Goal: Find specific page/section: Find specific page/section

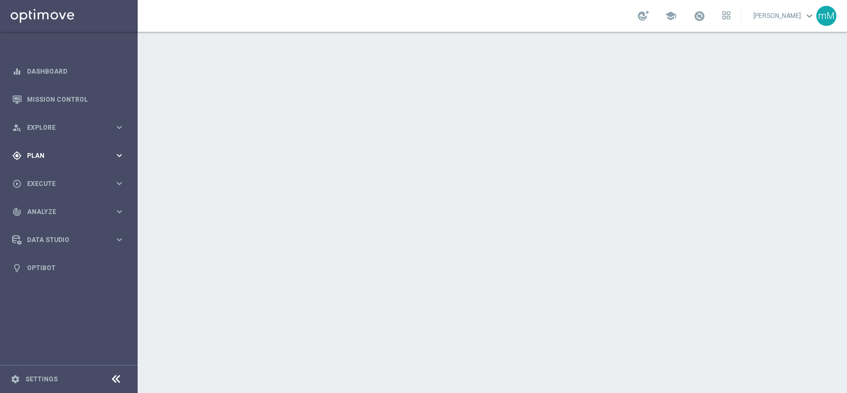
click at [85, 160] on div "gps_fixed Plan keyboard_arrow_right" at bounding box center [68, 155] width 137 height 28
click at [61, 213] on link "Templates" at bounding box center [69, 209] width 83 height 8
click at [50, 206] on link "Templates" at bounding box center [69, 209] width 83 height 8
click at [56, 207] on link "Templates" at bounding box center [69, 209] width 83 height 8
click at [50, 153] on span "Plan" at bounding box center [70, 155] width 87 height 6
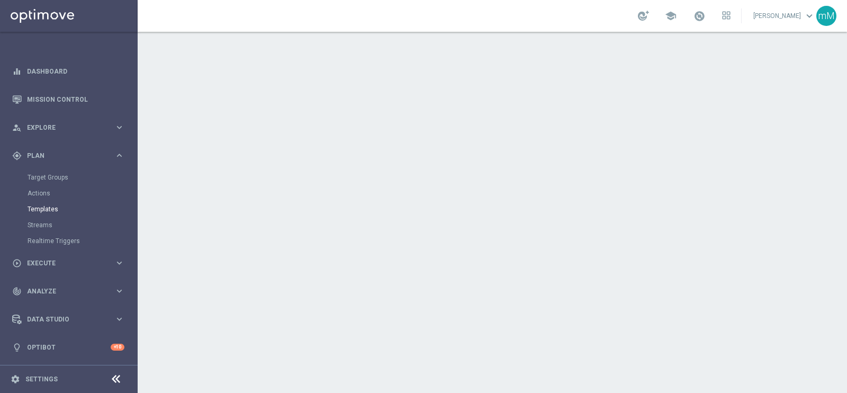
click at [51, 210] on link "Templates" at bounding box center [69, 209] width 83 height 8
click at [45, 225] on link "Streams" at bounding box center [69, 225] width 83 height 8
click at [59, 155] on span "Plan" at bounding box center [70, 155] width 87 height 6
click at [52, 207] on link "Templates" at bounding box center [69, 209] width 83 height 8
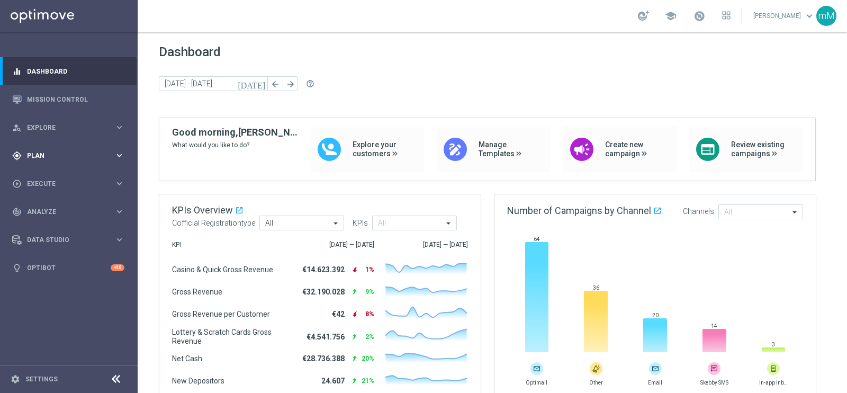
click at [68, 160] on div "gps_fixed Plan" at bounding box center [63, 156] width 102 height 10
click at [61, 208] on span "Templates" at bounding box center [66, 209] width 76 height 6
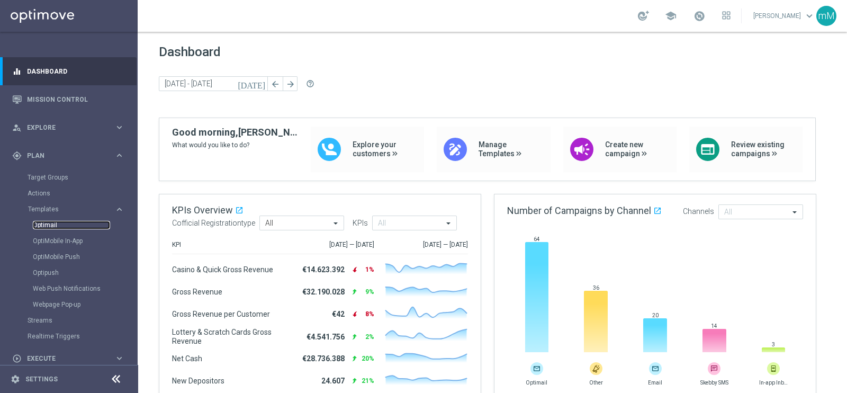
click at [54, 222] on link "Optimail" at bounding box center [71, 225] width 77 height 8
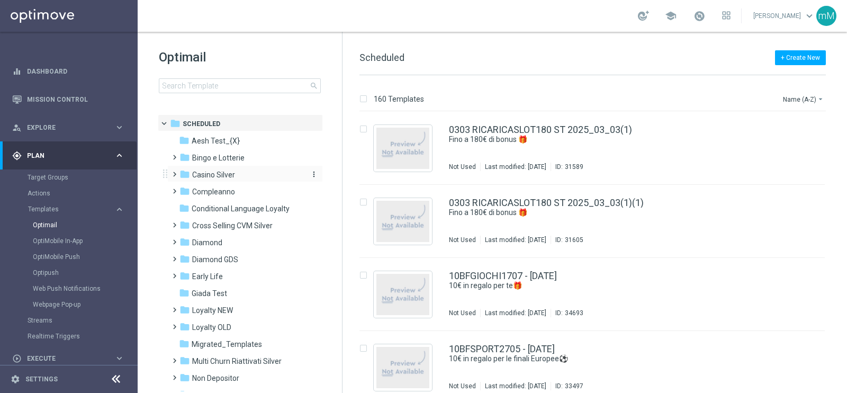
click at [214, 169] on div "folder Casino Silver" at bounding box center [240, 175] width 122 height 12
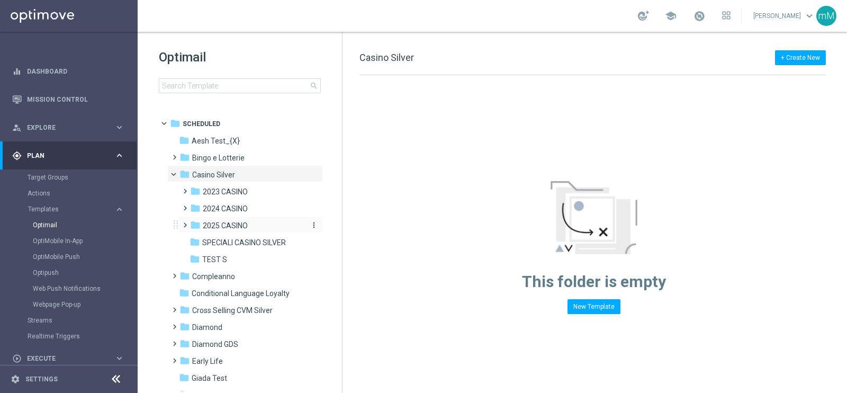
click at [231, 229] on span "2025 CASINO" at bounding box center [225, 226] width 45 height 10
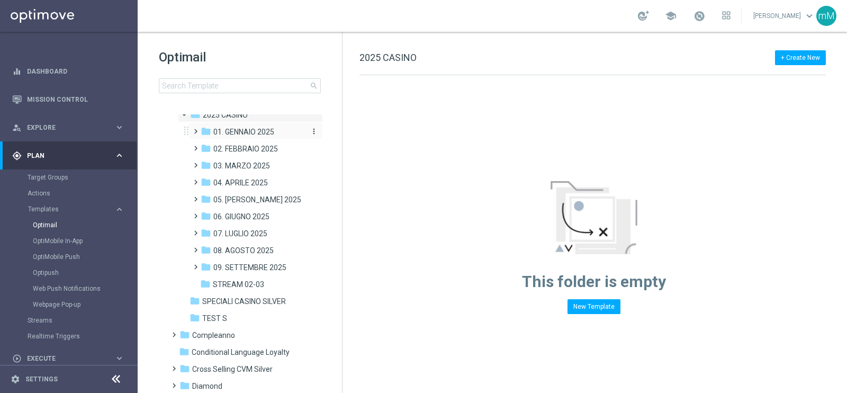
scroll to position [113, 0]
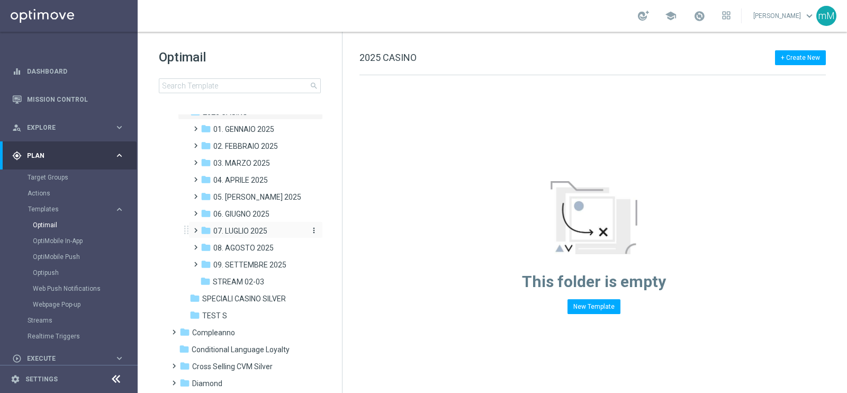
click at [254, 226] on span "07. LUGLIO 2025" at bounding box center [240, 231] width 54 height 10
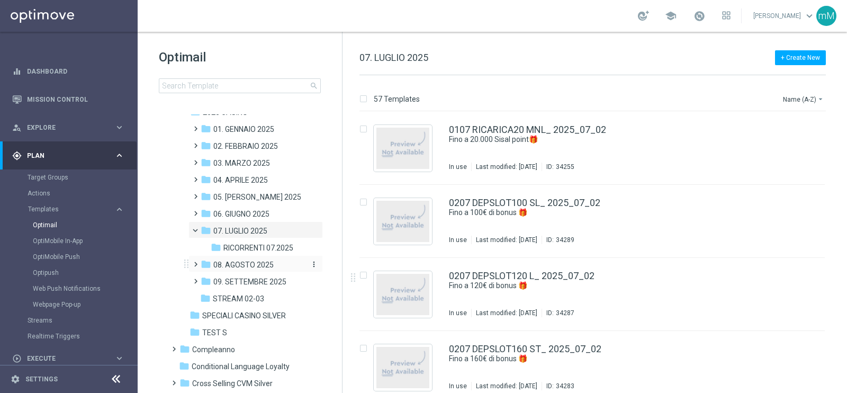
click at [256, 263] on span "08. AGOSTO 2025" at bounding box center [243, 265] width 60 height 10
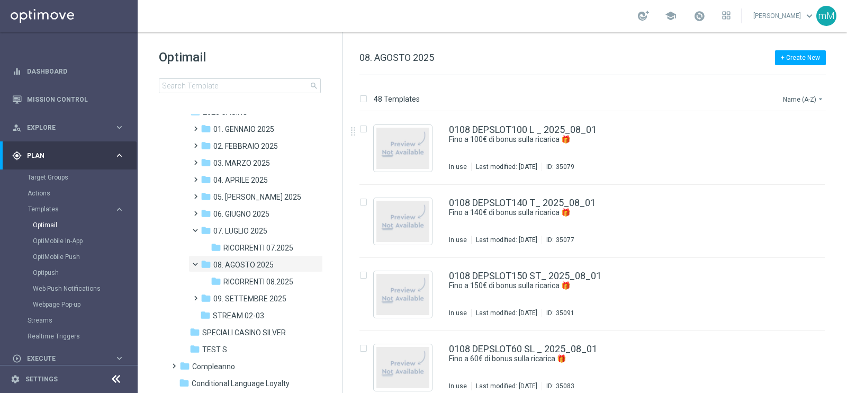
click at [801, 101] on button "Name (A-Z) arrow_drop_down" at bounding box center [804, 99] width 44 height 13
click at [774, 146] on span "Date Modified (Newest)" at bounding box center [785, 145] width 71 height 7
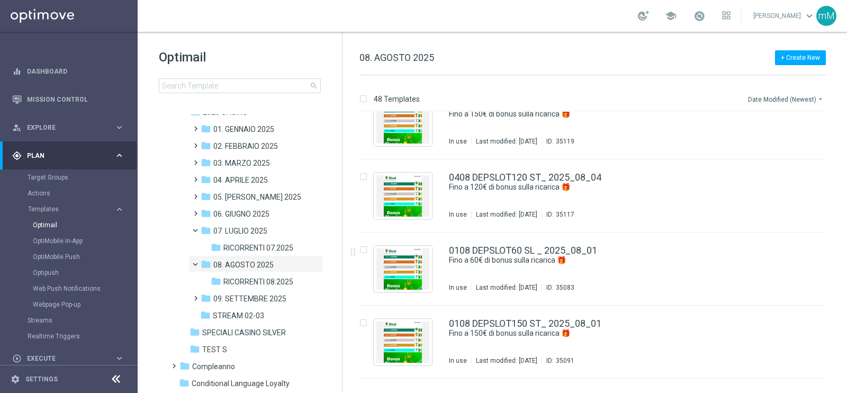
scroll to position [3147, 0]
